Goal: Information Seeking & Learning: Learn about a topic

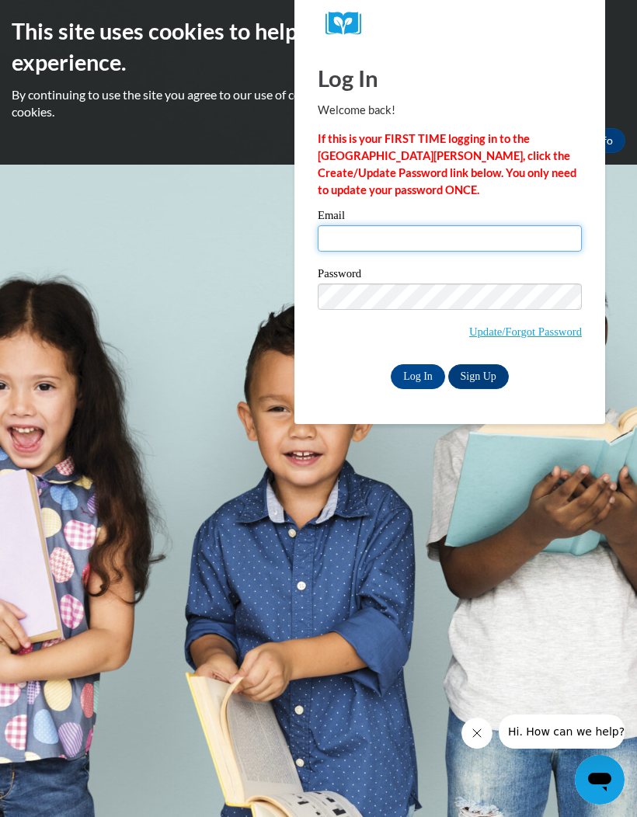
click at [476, 250] on input "Email" at bounding box center [450, 238] width 264 height 26
type input "hcaballero2009@gmail.com"
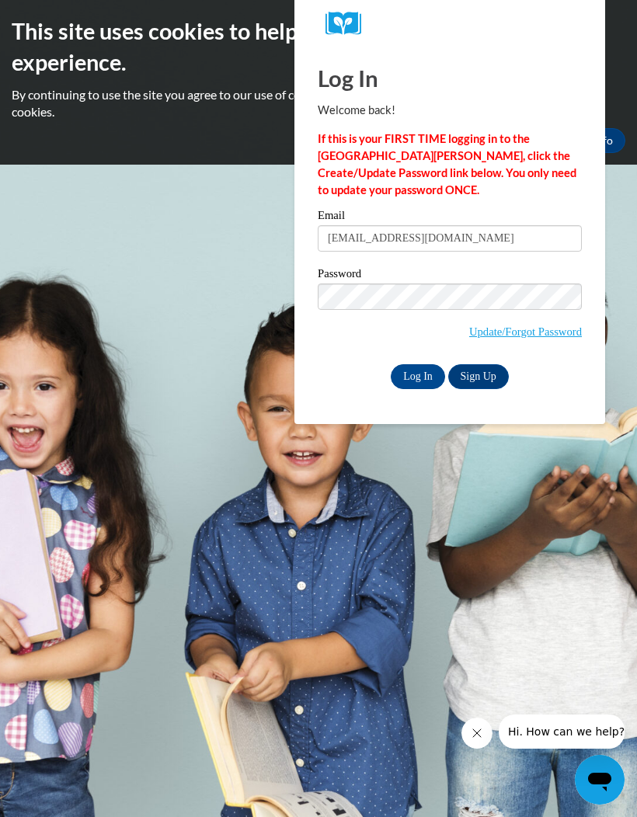
click at [440, 377] on input "Log In" at bounding box center [418, 376] width 54 height 25
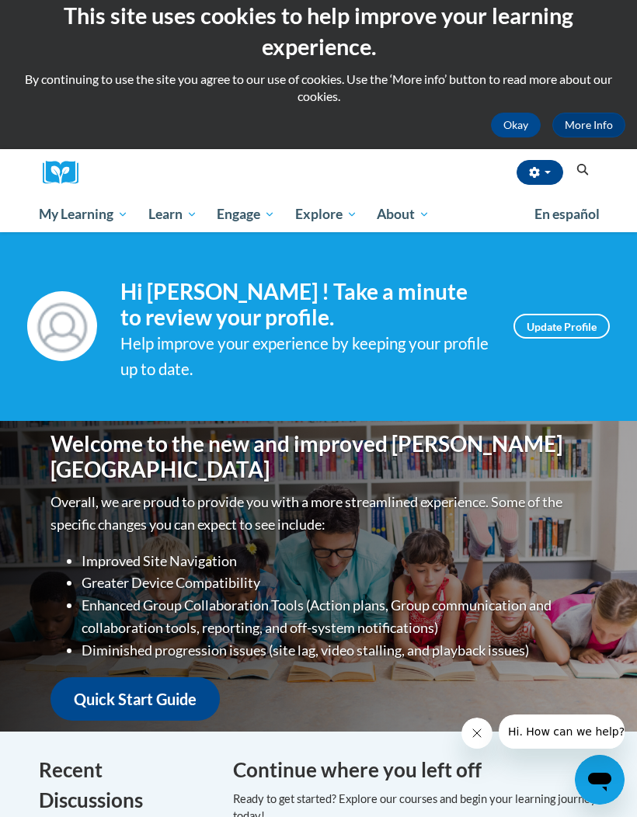
scroll to position [13, 0]
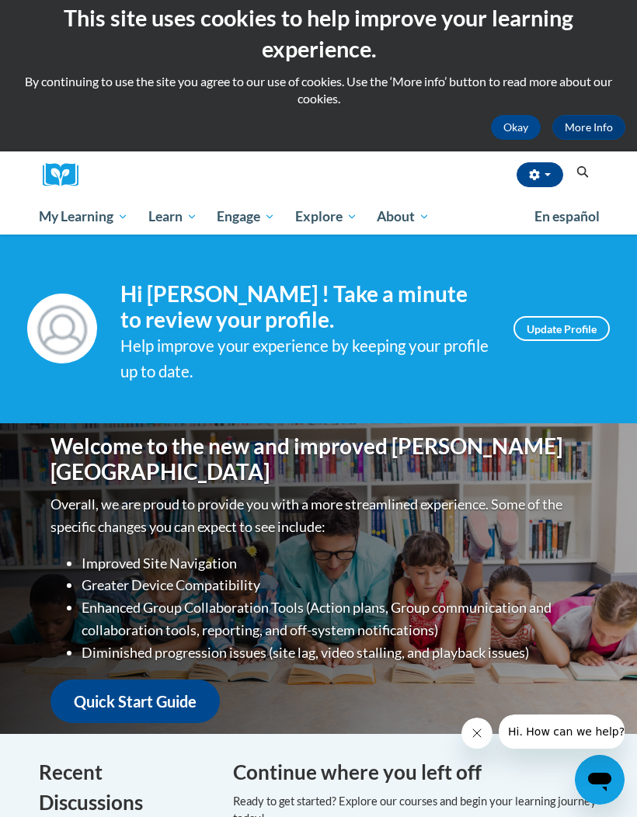
click at [0, 0] on span "My Action Plans" at bounding box center [0, 0] width 0 height 0
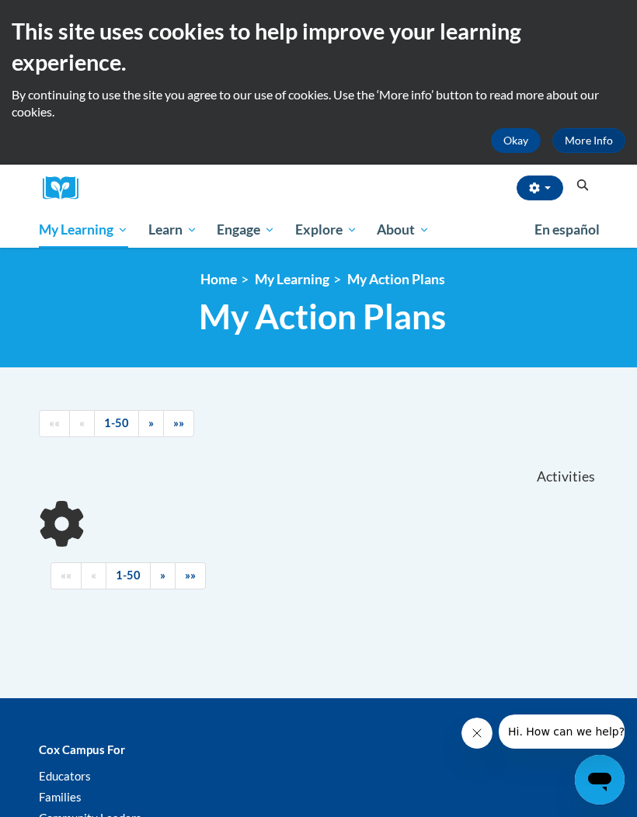
scroll to position [173, 0]
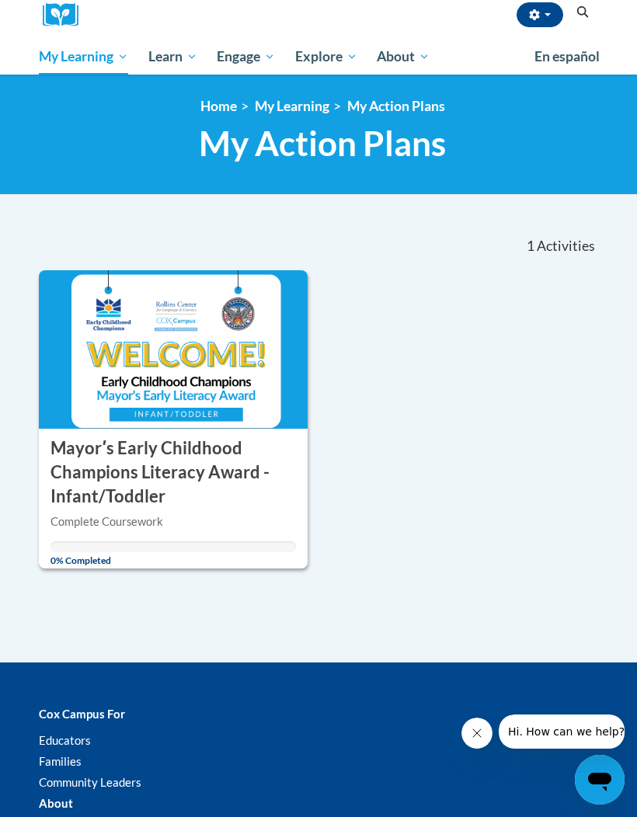
click at [127, 396] on img at bounding box center [173, 349] width 269 height 158
click at [71, 437] on h3 "Mayorʹs Early Childhood Champions Literacy Award - Infant/Toddler" at bounding box center [172, 472] width 245 height 71
click at [106, 290] on img at bounding box center [173, 349] width 269 height 158
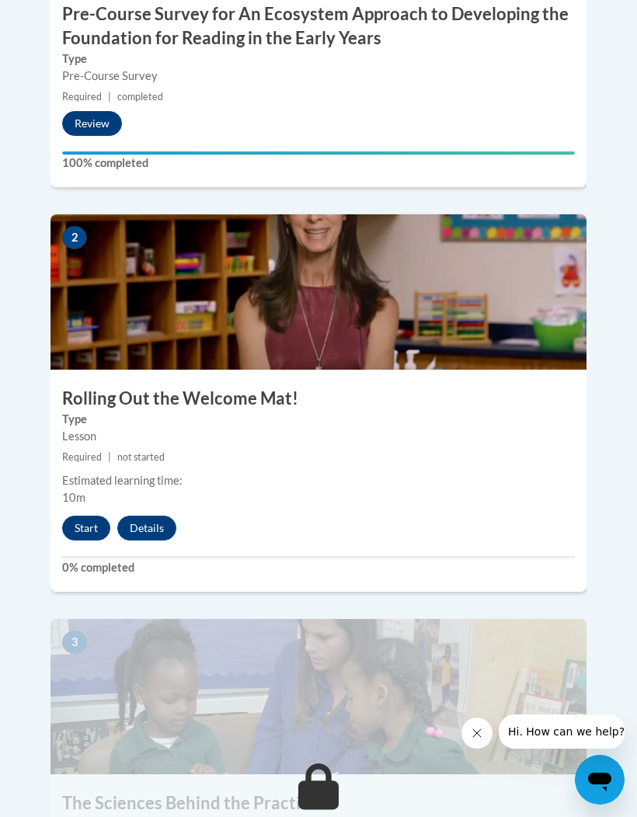
scroll to position [1100, 0]
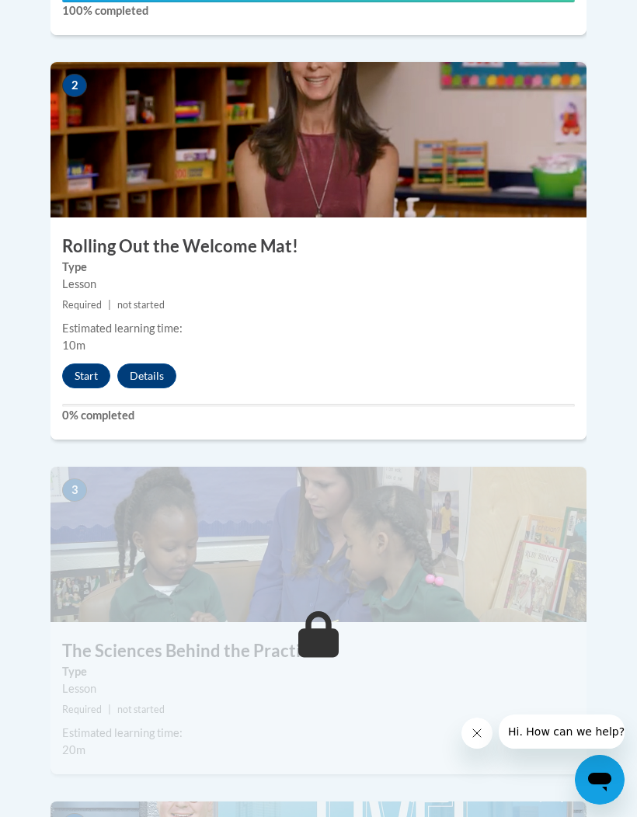
click at [92, 363] on button "Start" at bounding box center [86, 375] width 48 height 25
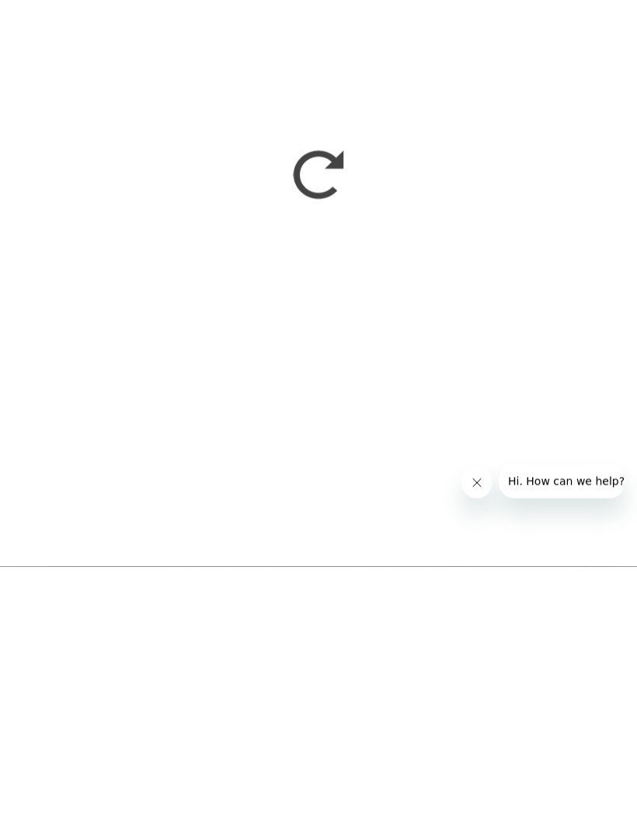
scroll to position [1715, 0]
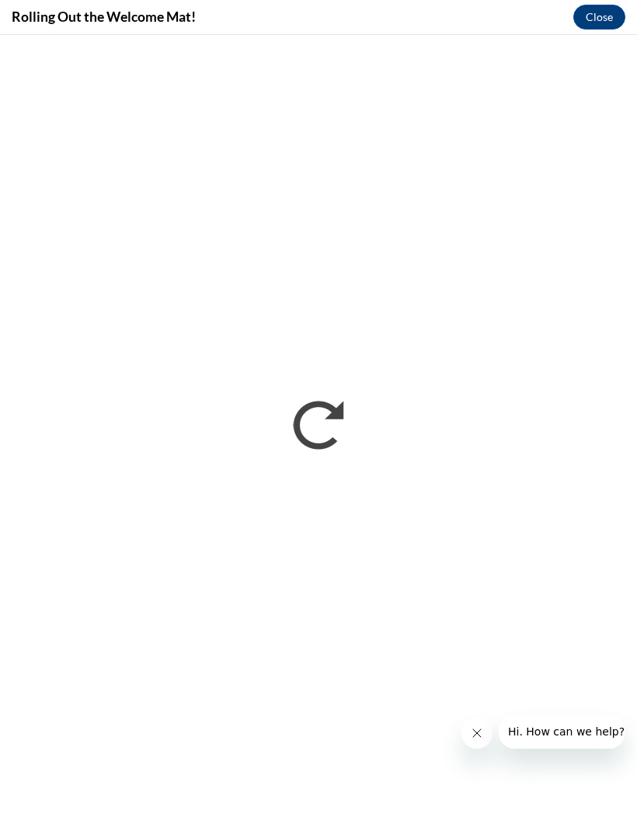
click at [17, 15] on h4 "Rolling Out the Welcome Mat!" at bounding box center [104, 16] width 184 height 19
click at [14, 3] on div "Rolling Out the Welcome Mat! Close" at bounding box center [318, 17] width 637 height 35
click at [23, 7] on h4 "Rolling Out the Welcome Mat!" at bounding box center [104, 16] width 184 height 19
click at [19, 3] on div "Rolling Out the Welcome Mat! Close" at bounding box center [318, 17] width 637 height 35
click at [23, 19] on h4 "Rolling Out the Welcome Mat!" at bounding box center [104, 16] width 184 height 19
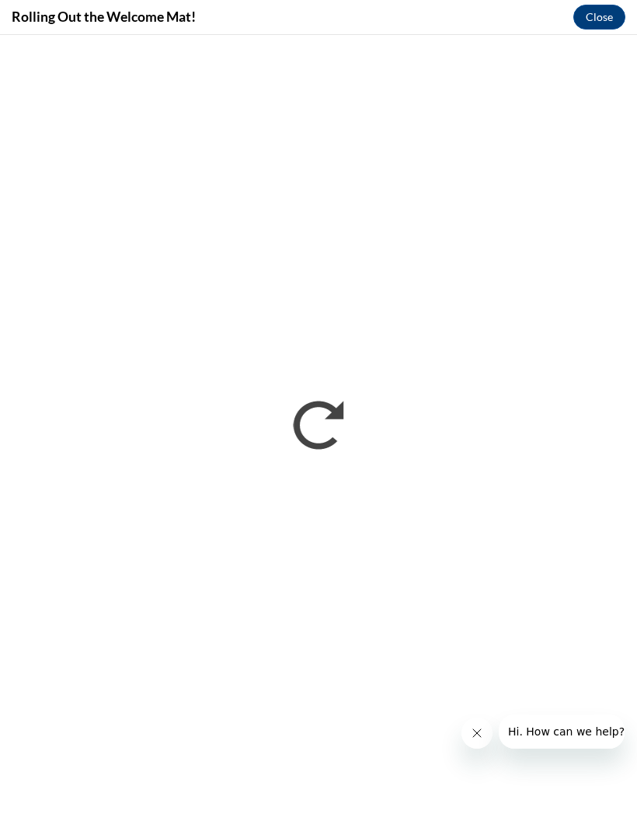
click at [566, 9] on div "Rolling Out the Welcome Mat! Close" at bounding box center [318, 17] width 637 height 35
click at [567, 9] on div "Rolling Out the Welcome Mat! Close" at bounding box center [318, 17] width 637 height 35
click at [565, 8] on div "Rolling Out the Welcome Mat! Close" at bounding box center [318, 17] width 637 height 35
click at [27, 14] on h4 "Rolling Out the Welcome Mat!" at bounding box center [104, 16] width 184 height 19
